Goal: Task Accomplishment & Management: Manage account settings

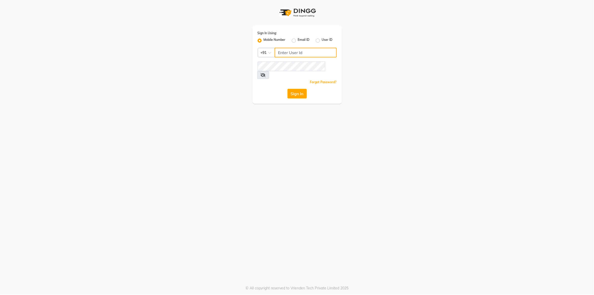
click at [281, 54] on input "Username" at bounding box center [306, 53] width 62 height 10
type input "9833070924"
click at [301, 89] on button "Sign In" at bounding box center [296, 94] width 19 height 10
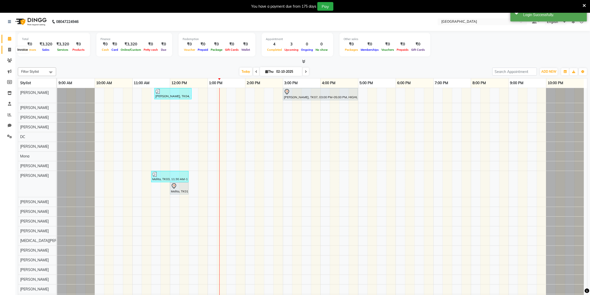
click at [9, 52] on span at bounding box center [9, 50] width 9 height 6
select select "8096"
select select "service"
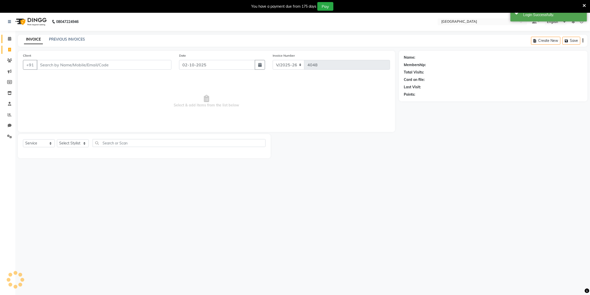
click at [8, 35] on link "Calendar" at bounding box center [8, 39] width 12 height 8
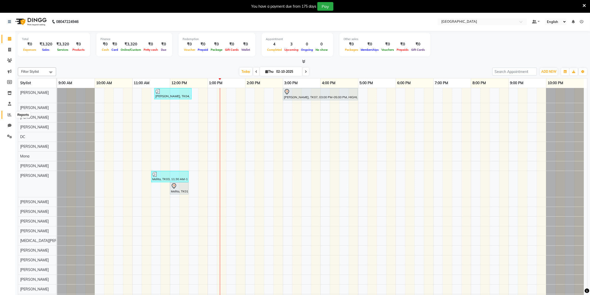
click at [8, 114] on icon at bounding box center [10, 115] width 4 height 4
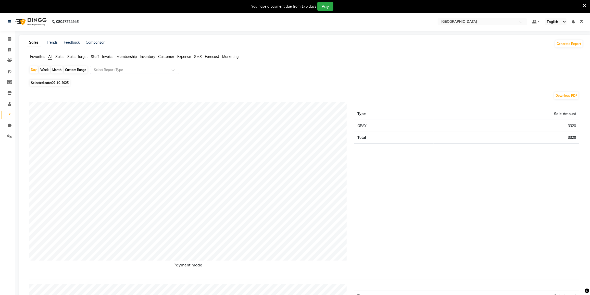
click at [58, 70] on div "Month" at bounding box center [57, 69] width 12 height 7
select select "10"
select select "2025"
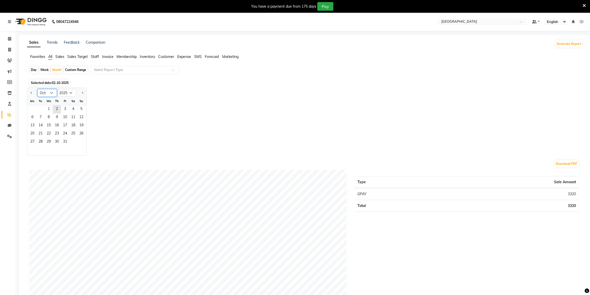
click at [53, 94] on select "Jan Feb Mar Apr May Jun [DATE] Aug Sep Oct Nov Dec" at bounding box center [47, 93] width 19 height 8
select select "9"
click at [38, 89] on select "Jan Feb Mar Apr May Jun [DATE] Aug Sep Oct Nov Dec" at bounding box center [47, 93] width 19 height 8
click at [37, 106] on span "2" at bounding box center [41, 109] width 8 height 8
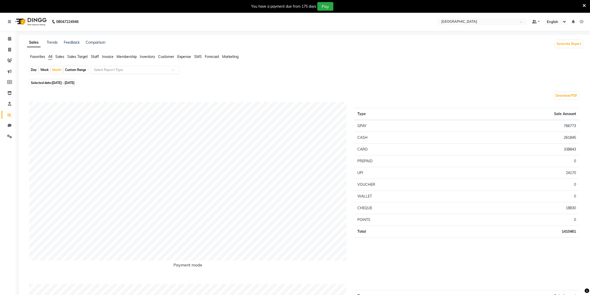
click at [104, 70] on input "text" at bounding box center [130, 69] width 74 height 5
click at [115, 86] on div "Staff by service" at bounding box center [134, 87] width 89 height 10
select select "full_report"
select select "csv"
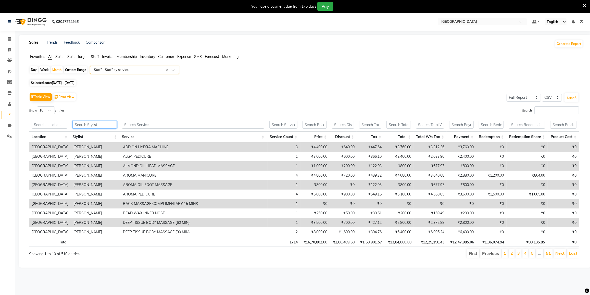
click at [82, 123] on input "text" at bounding box center [94, 125] width 44 height 8
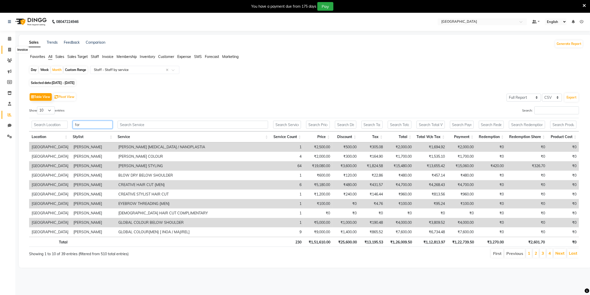
type input "far"
click at [12, 48] on span at bounding box center [9, 50] width 9 height 6
select select "service"
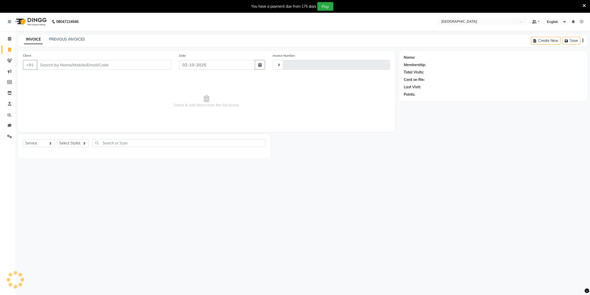
type input "4048"
select select "8096"
